Goal: Transaction & Acquisition: Purchase product/service

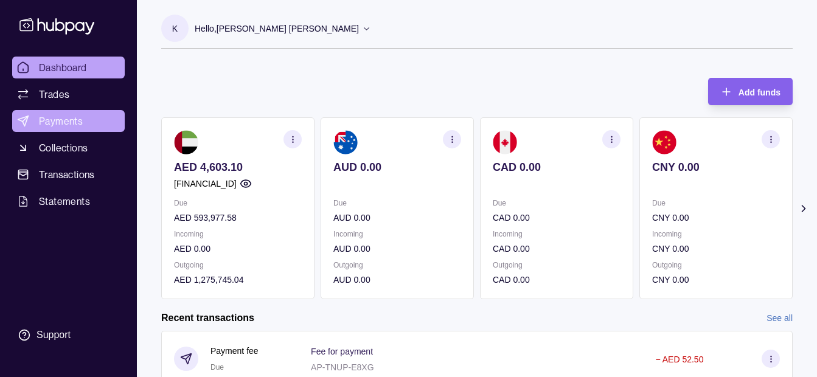
click at [90, 127] on link "Payments" at bounding box center [68, 121] width 113 height 22
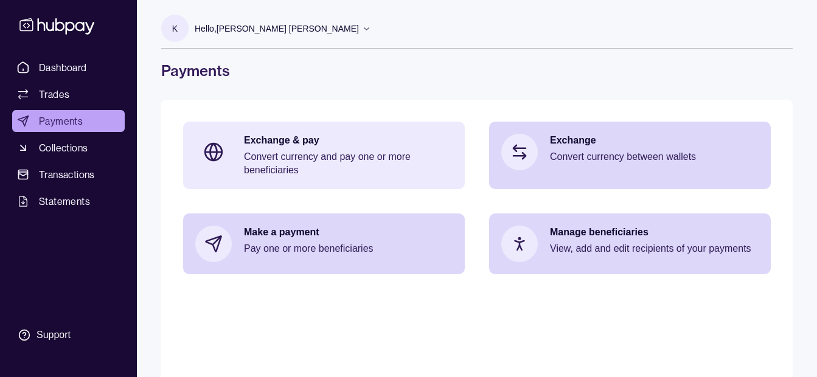
click at [290, 139] on p "Exchange & pay" at bounding box center [348, 140] width 209 height 13
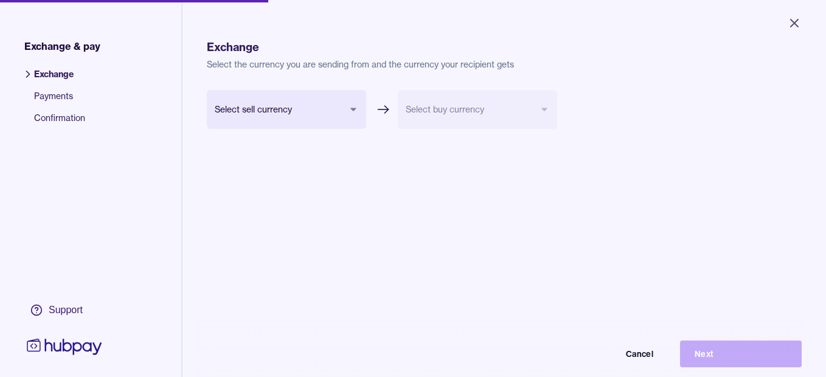
click at [248, 103] on body "Close Exchange & pay Exchange Payments Confirmation Support Exchange Select the…" at bounding box center [413, 188] width 826 height 377
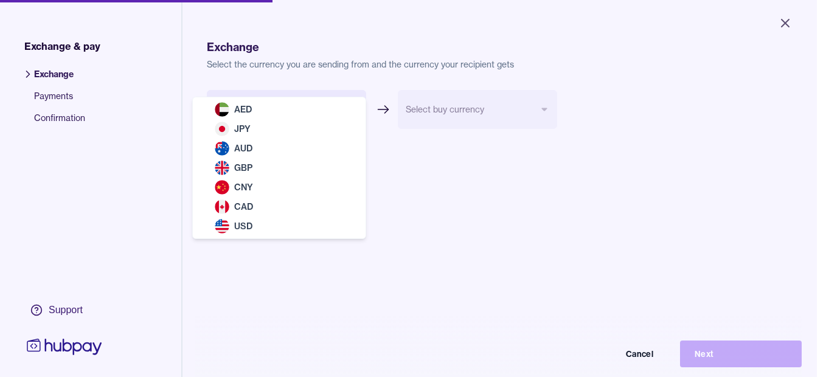
select select "***"
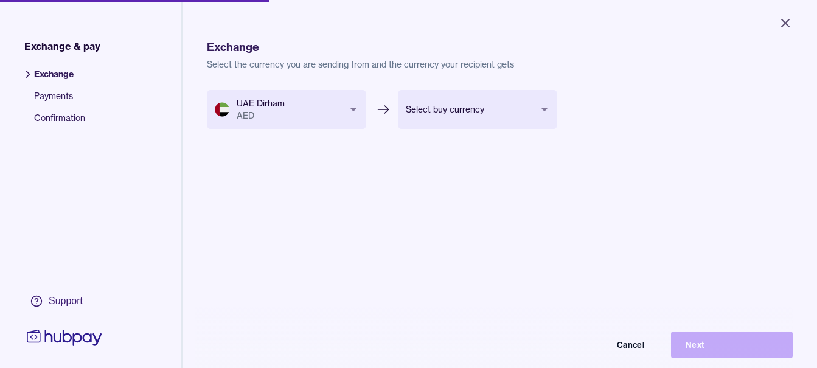
click at [492, 109] on body "Close Exchange & pay Exchange Payments Confirmation Support Exchange Select the…" at bounding box center [408, 184] width 817 height 368
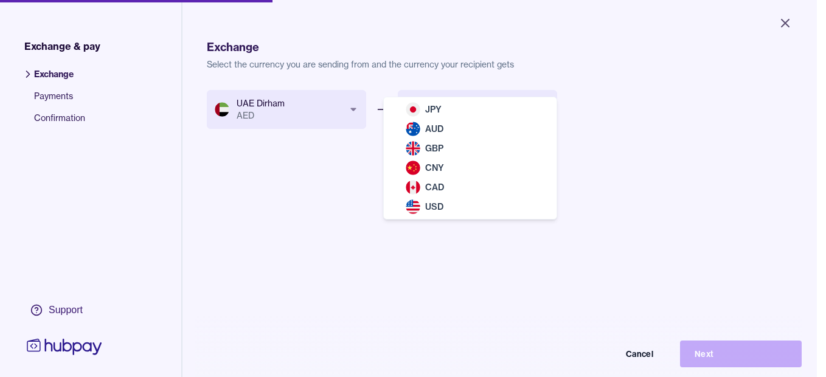
select select "***"
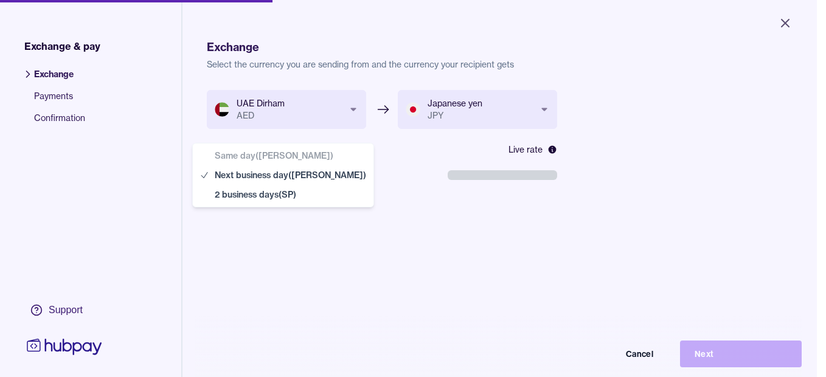
click at [311, 177] on body "**********" at bounding box center [408, 188] width 817 height 377
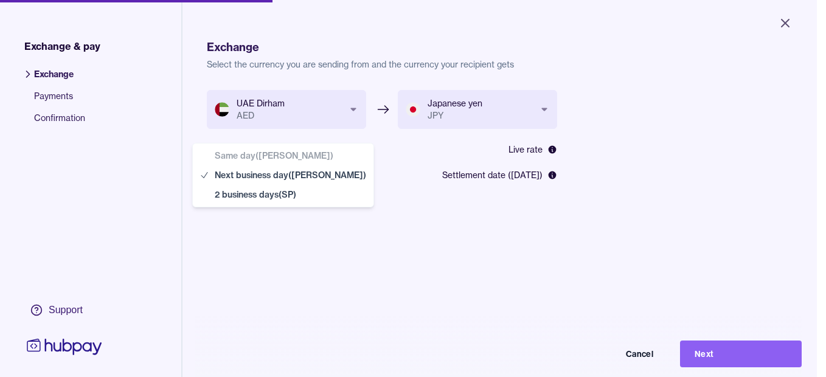
select select "**"
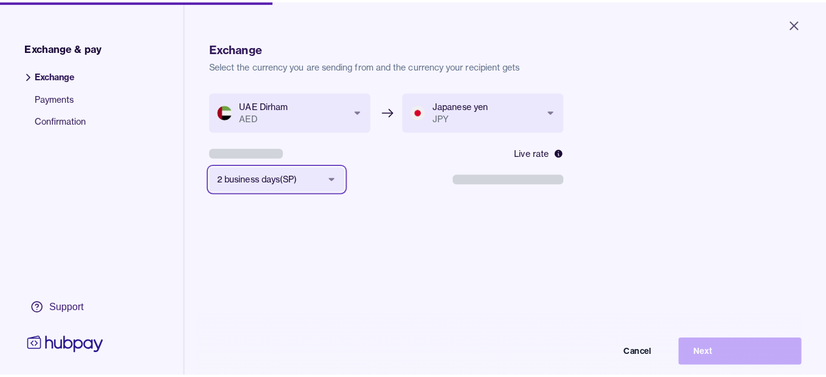
scroll to position [163, 0]
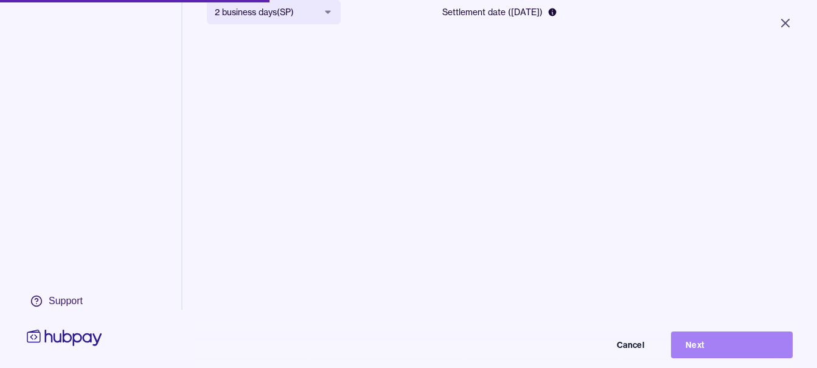
click at [703, 348] on button "Next" at bounding box center [732, 344] width 122 height 27
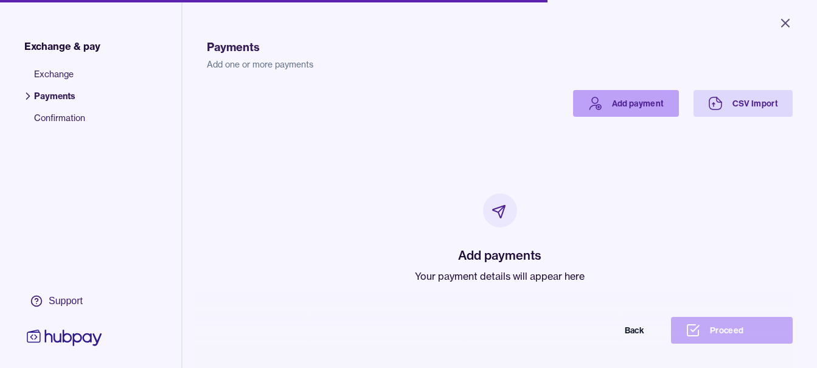
click at [616, 102] on link "Add payment" at bounding box center [626, 103] width 106 height 27
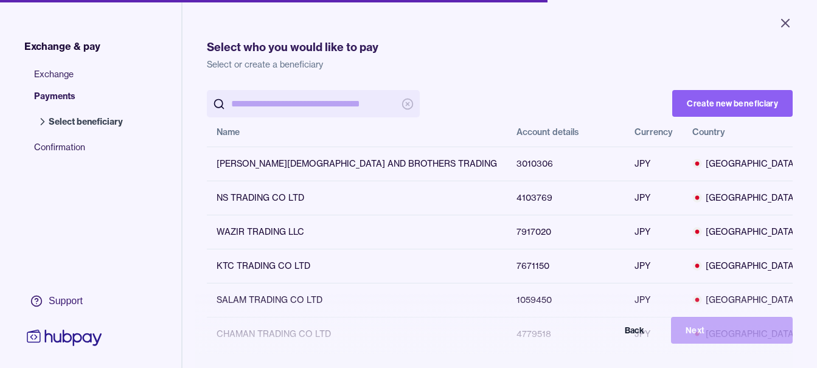
click at [302, 105] on input "search" at bounding box center [313, 103] width 164 height 27
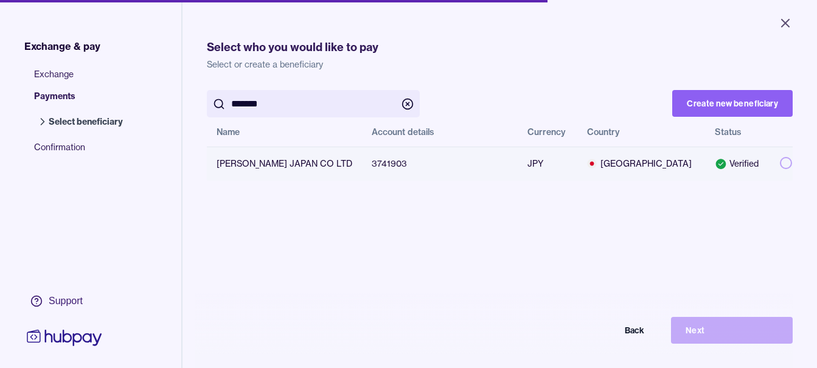
type input "*******"
click at [777, 164] on td at bounding box center [781, 164] width 23 height 34
click at [780, 164] on button "button" at bounding box center [786, 163] width 12 height 12
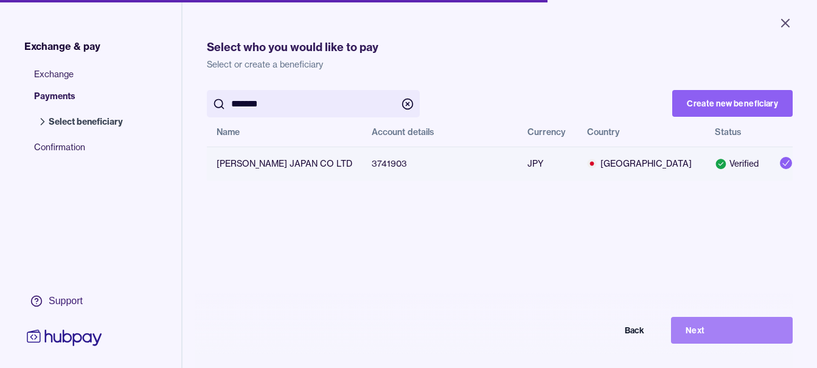
click at [726, 341] on button "Next" at bounding box center [732, 330] width 122 height 27
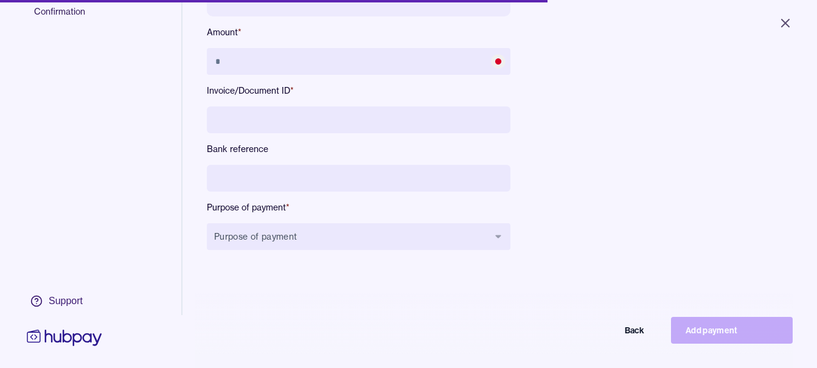
scroll to position [163, 0]
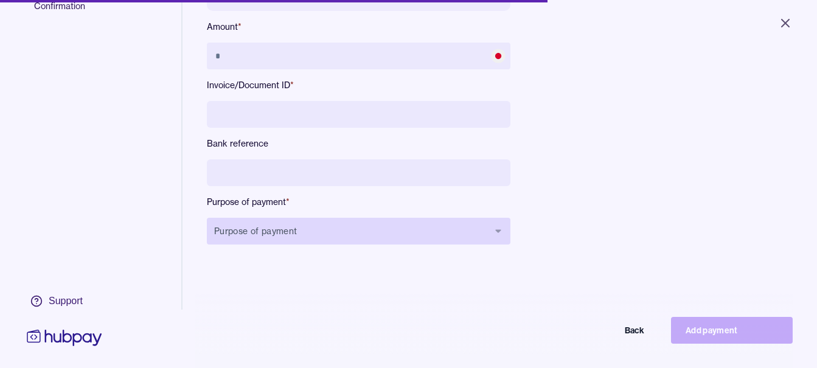
click at [323, 240] on button "Purpose of payment" at bounding box center [358, 231] width 303 height 27
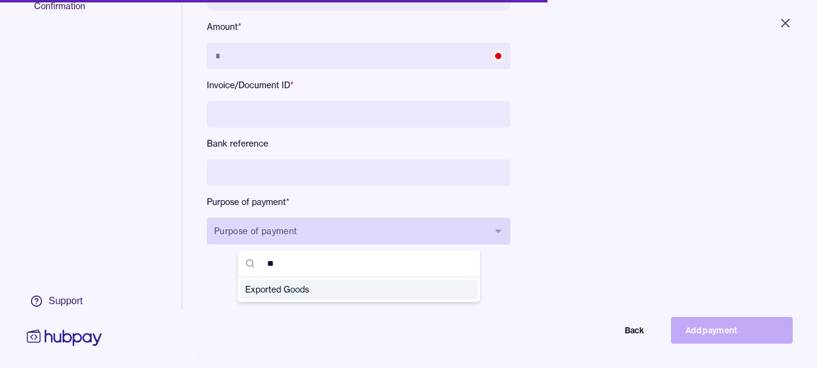
type input "***"
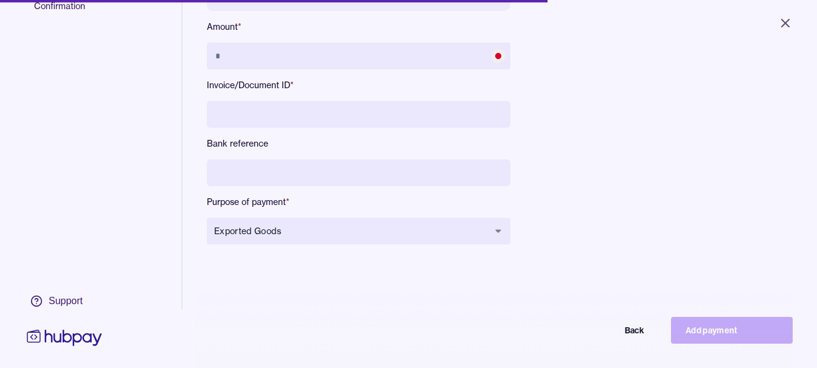
click at [317, 159] on div "Name [PERSON_NAME] [GEOGRAPHIC_DATA] CO LTD Account 3741903 Amount * Invoice/Do…" at bounding box center [358, 95] width 303 height 337
click at [315, 163] on input at bounding box center [358, 172] width 303 height 27
type input "**********"
click at [283, 103] on input at bounding box center [358, 114] width 303 height 27
type input "**********"
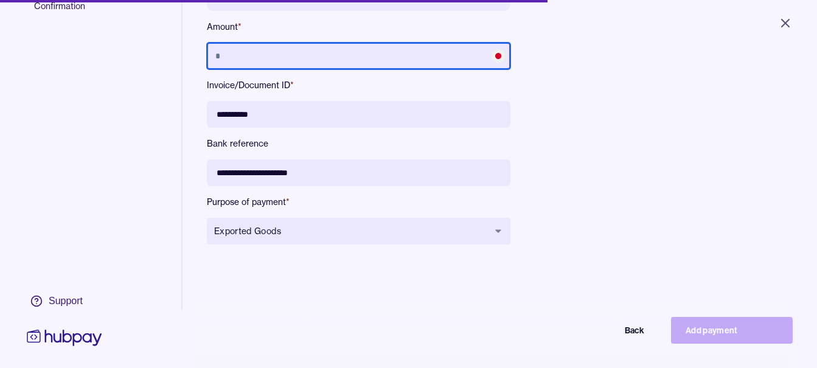
click at [279, 50] on input "text" at bounding box center [358, 56] width 303 height 27
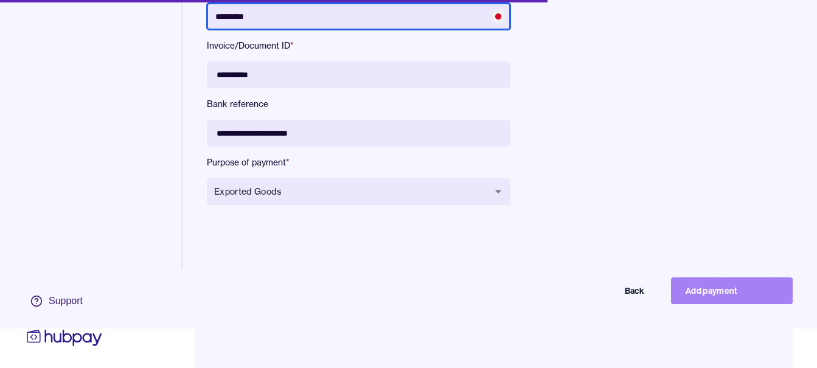
scroll to position [58, 0]
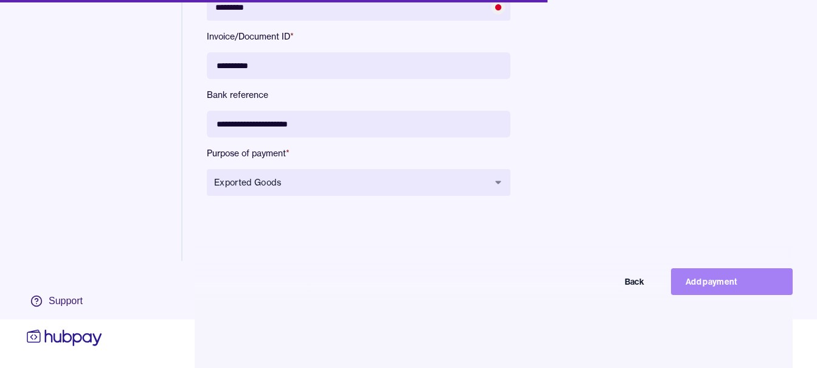
click at [698, 283] on button "Add payment" at bounding box center [732, 281] width 122 height 27
type input "*******"
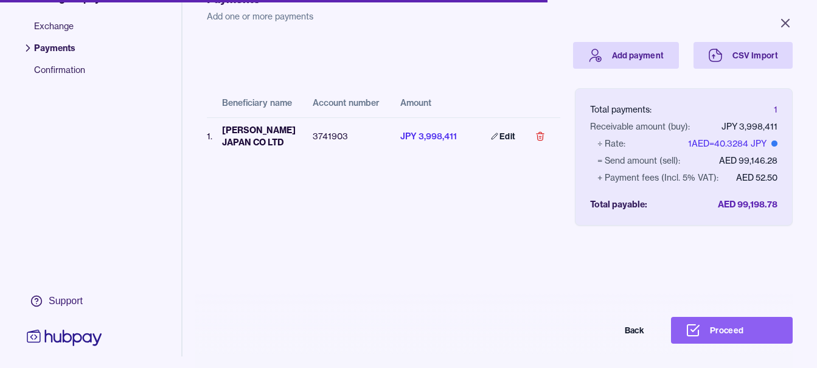
scroll to position [95, 0]
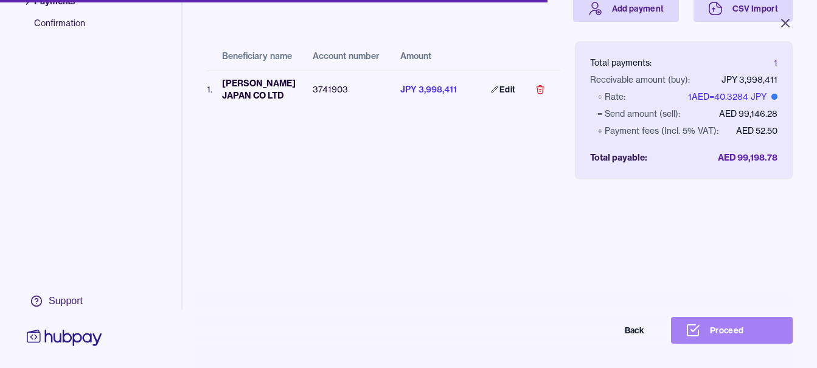
click at [743, 344] on button "Proceed" at bounding box center [732, 330] width 122 height 27
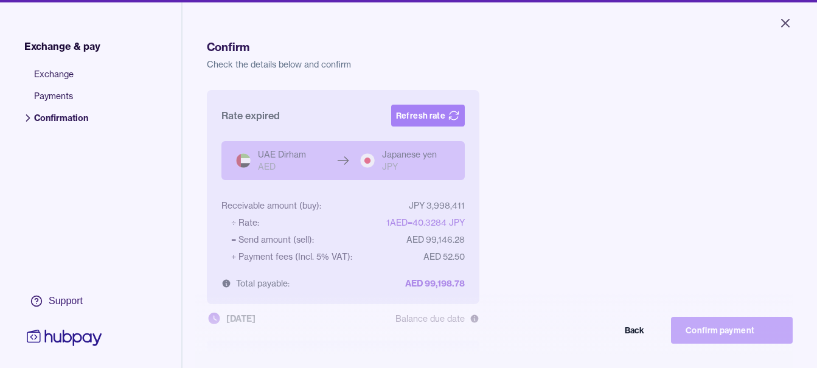
click at [420, 116] on button "Refresh rate" at bounding box center [428, 116] width 74 height 22
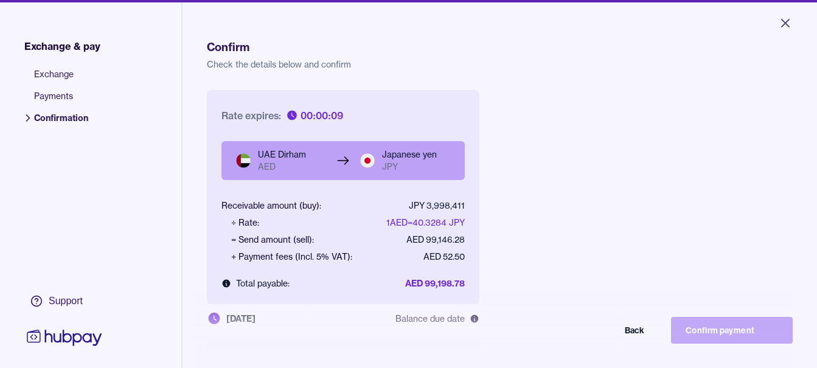
scroll to position [163, 0]
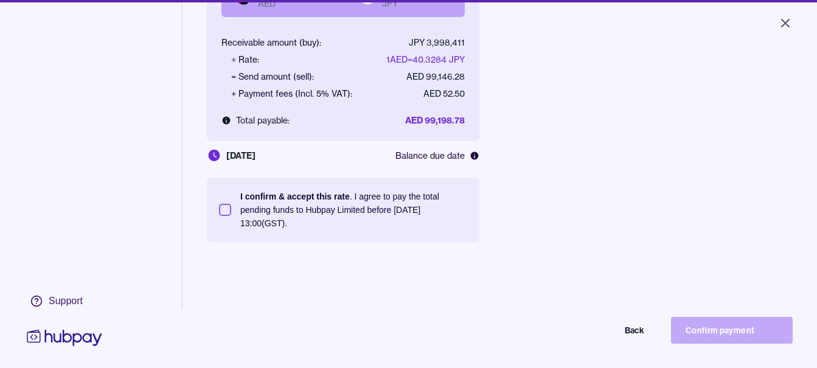
click at [326, 198] on p "I confirm & accept this rate" at bounding box center [294, 197] width 109 height 10
click at [231, 204] on button "I confirm & accept this rate . I agree to pay the total pending funds to Hubpay…" at bounding box center [225, 210] width 12 height 12
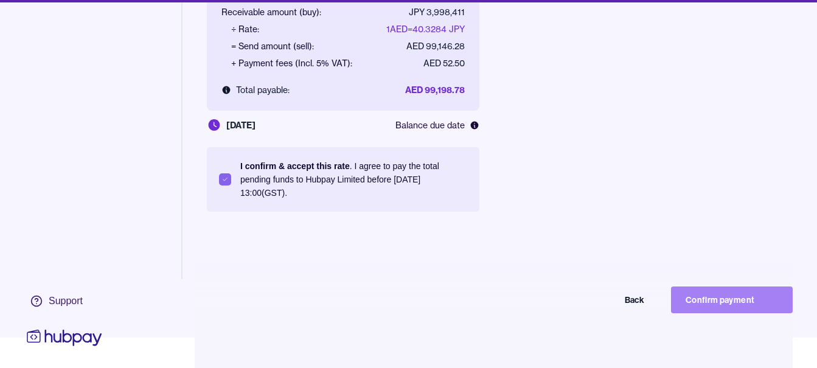
scroll to position [58, 0]
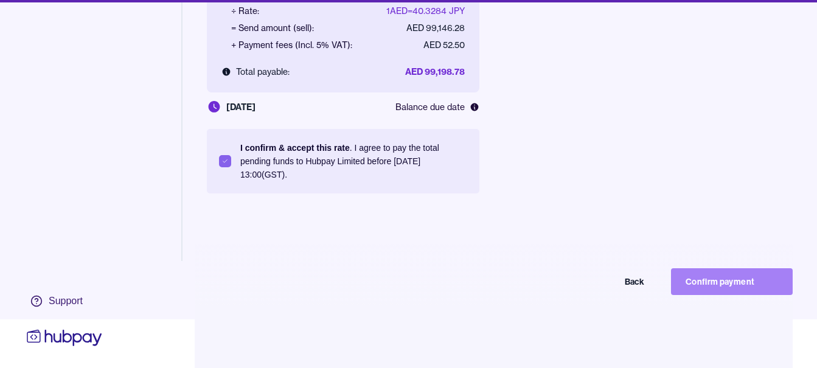
click at [741, 274] on button "Confirm payment" at bounding box center [732, 281] width 122 height 27
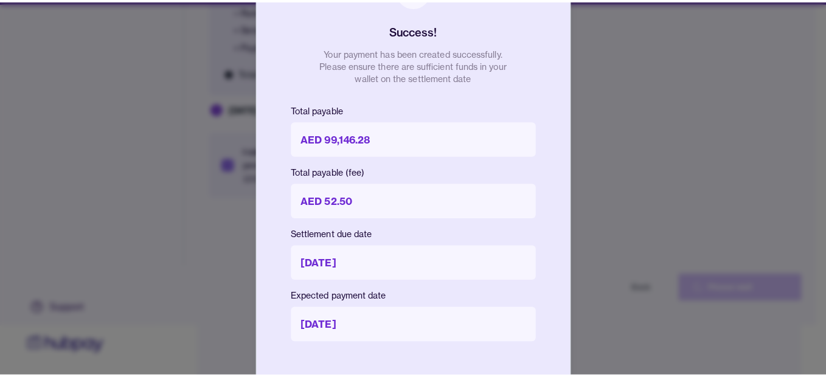
scroll to position [49, 0]
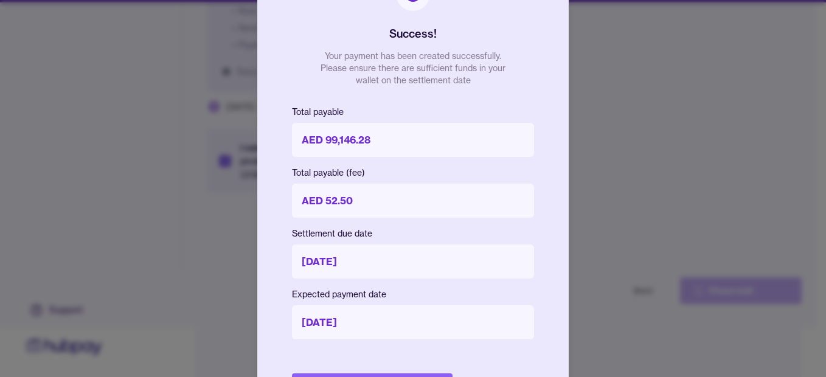
click at [406, 373] on div "Success! Your payment has been created successfully. Please ensure there are su…" at bounding box center [412, 188] width 311 height 473
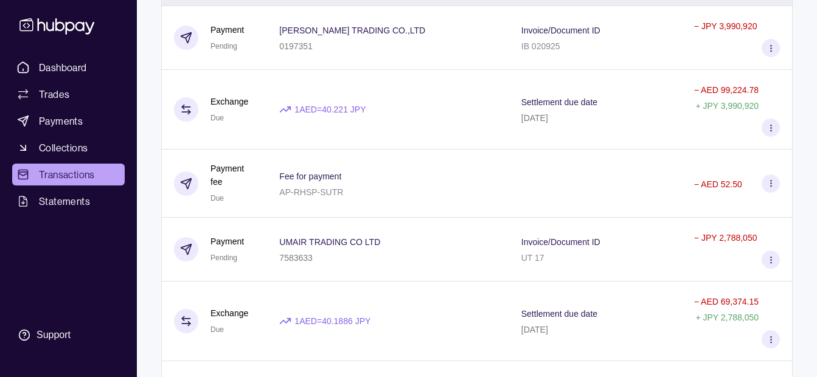
scroll to position [669, 0]
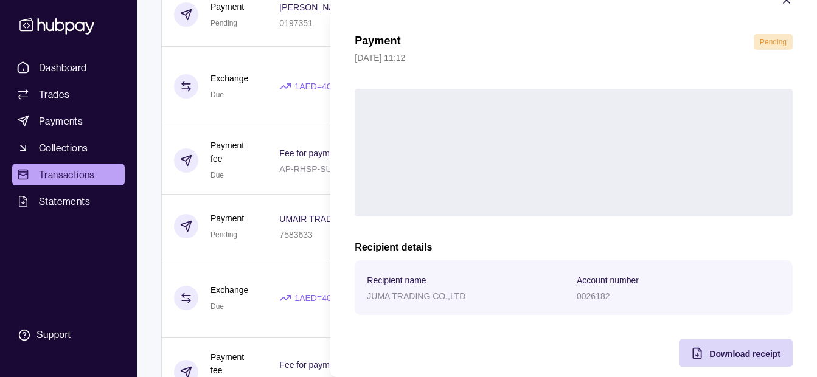
scroll to position [44, 0]
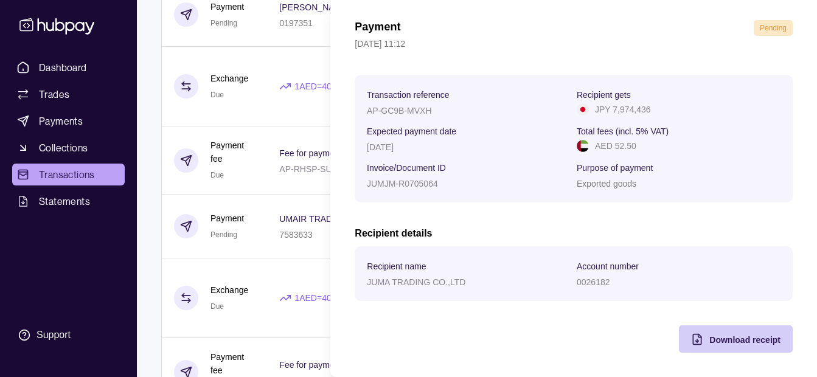
click at [710, 334] on div "Download receipt" at bounding box center [744, 339] width 71 height 15
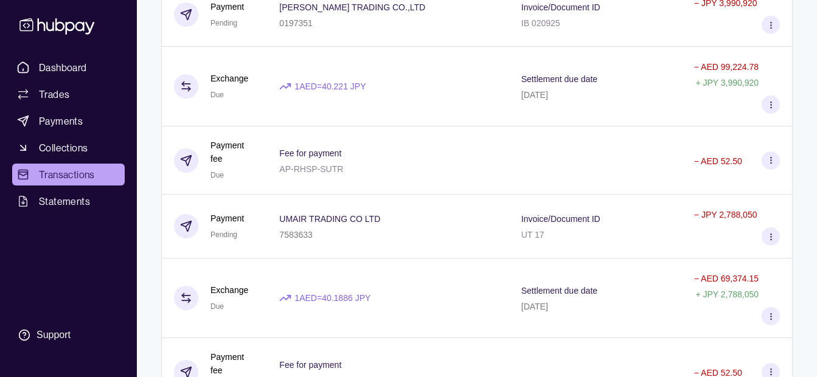
click at [281, 259] on html "Dashboard Trades Payments Collections Transactions Statements Support K Hello, …" at bounding box center [408, 125] width 817 height 1589
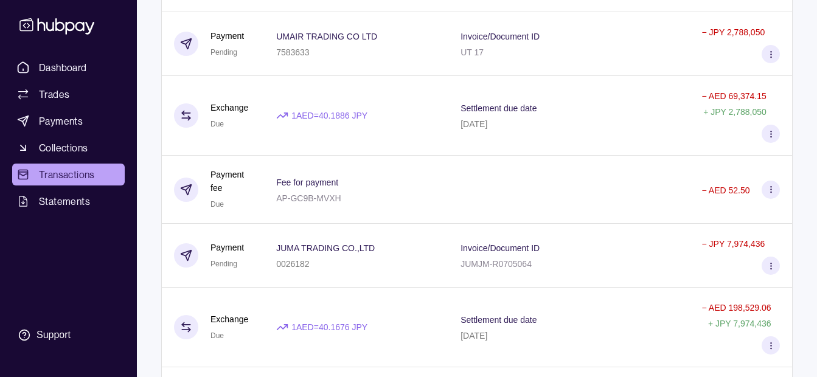
scroll to position [934, 0]
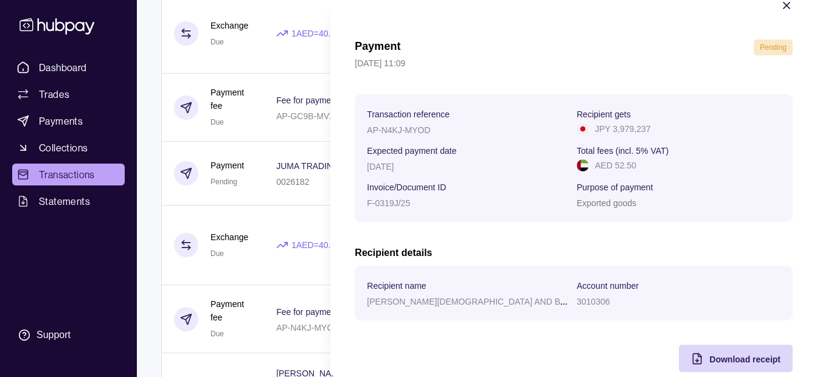
scroll to position [44, 0]
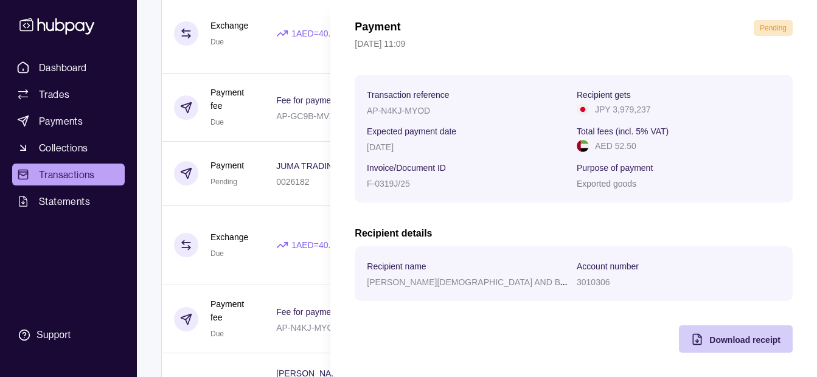
click at [709, 336] on span "Download receipt" at bounding box center [744, 340] width 71 height 10
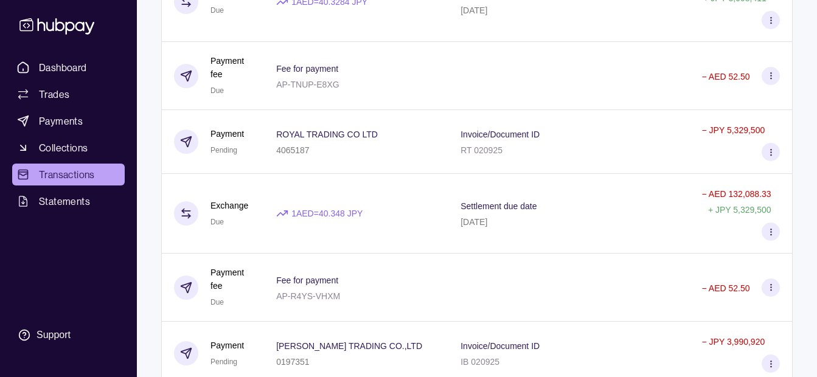
scroll to position [325, 0]
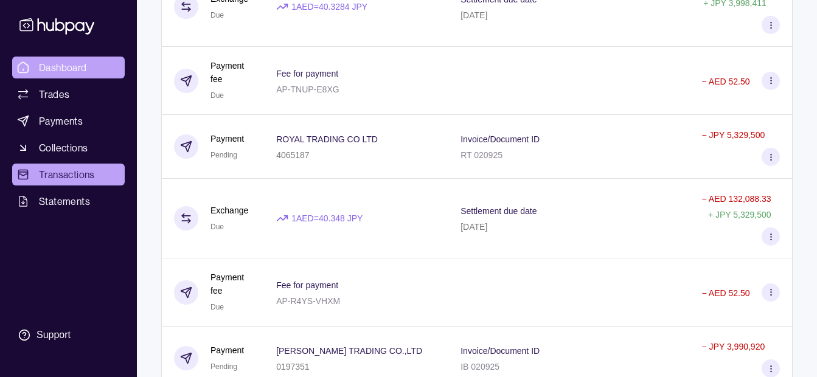
click at [72, 71] on span "Dashboard" at bounding box center [63, 67] width 48 height 15
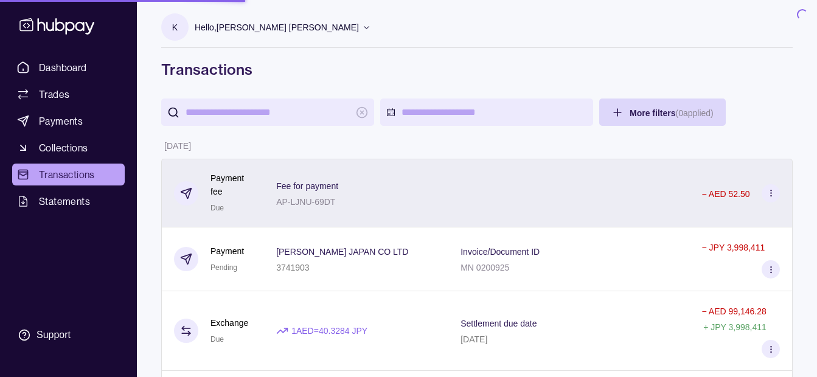
scroll to position [0, 0]
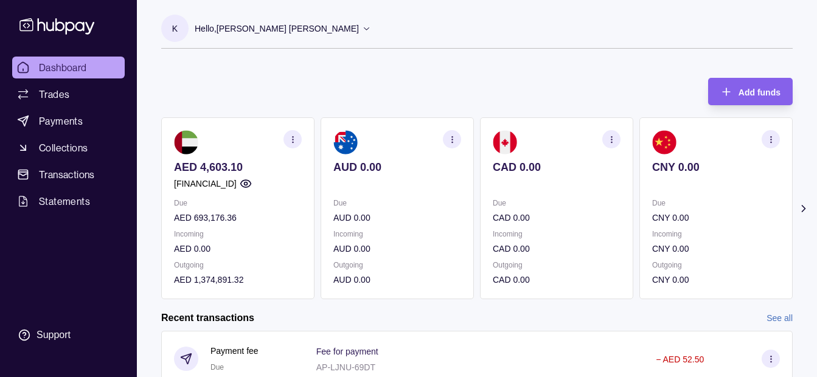
click at [266, 31] on p "Hello, [PERSON_NAME] [PERSON_NAME]" at bounding box center [277, 28] width 164 height 13
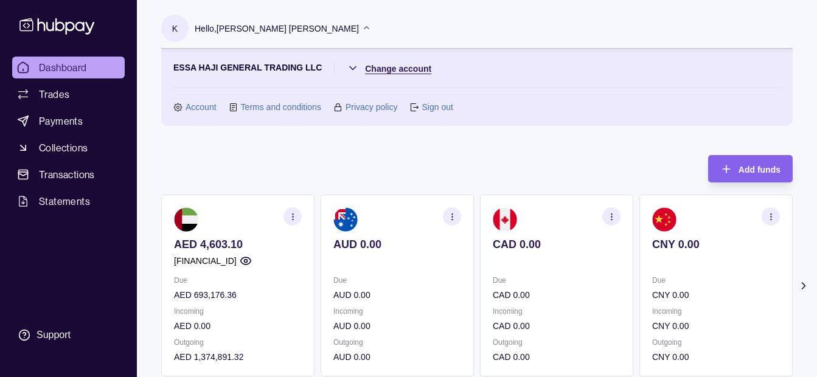
click at [390, 69] on html "Dashboard Trades Payments Collections Transactions Statements Support K Hello, …" at bounding box center [408, 362] width 817 height 724
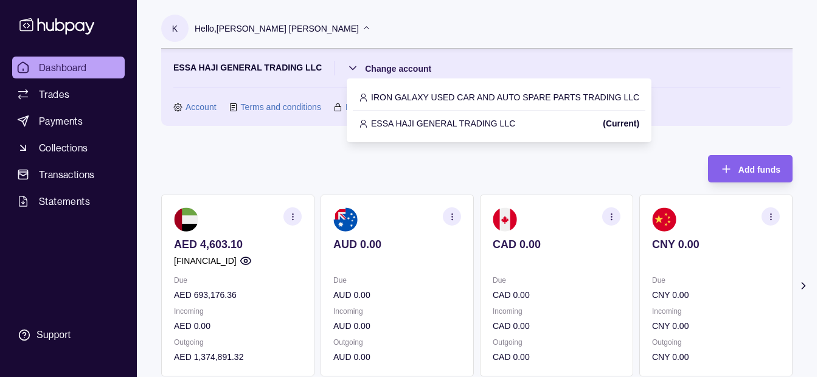
click at [418, 95] on p "IRON GALAXY USED CAR AND AUTO SPARE PARTS TRADING LLC" at bounding box center [505, 97] width 268 height 13
